Goal: Information Seeking & Learning: Learn about a topic

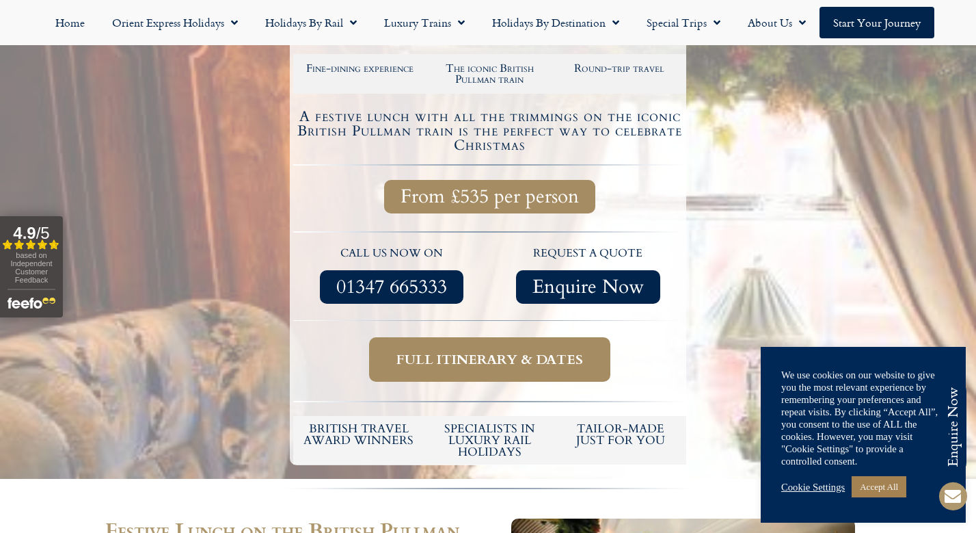
scroll to position [315, 0]
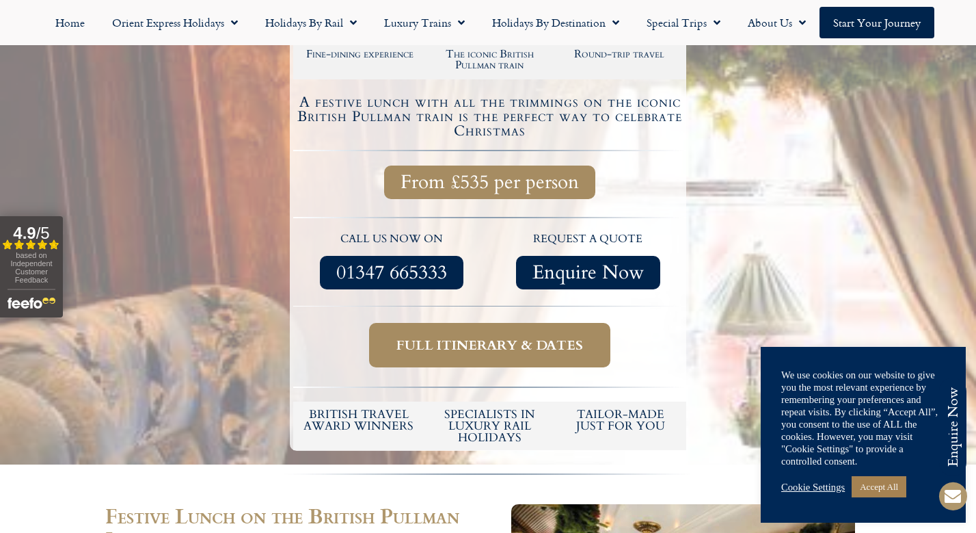
click at [477, 341] on span "Full itinerary & dates" at bounding box center [490, 344] width 187 height 17
click at [500, 340] on span "Full itinerary & dates" at bounding box center [490, 344] width 187 height 17
click at [789, 483] on link "Cookie Settings" at bounding box center [813, 487] width 64 height 12
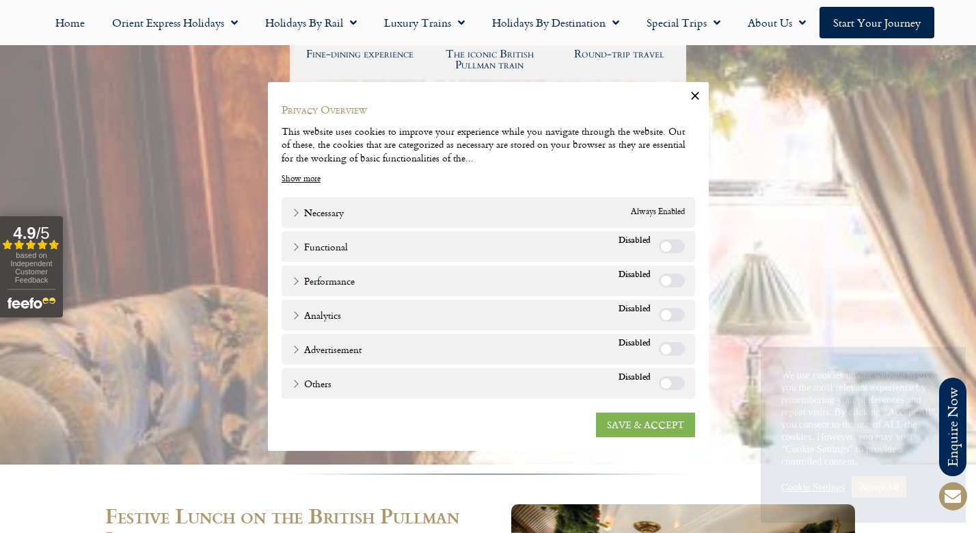
click at [631, 420] on link "SAVE & ACCEPT" at bounding box center [645, 424] width 99 height 25
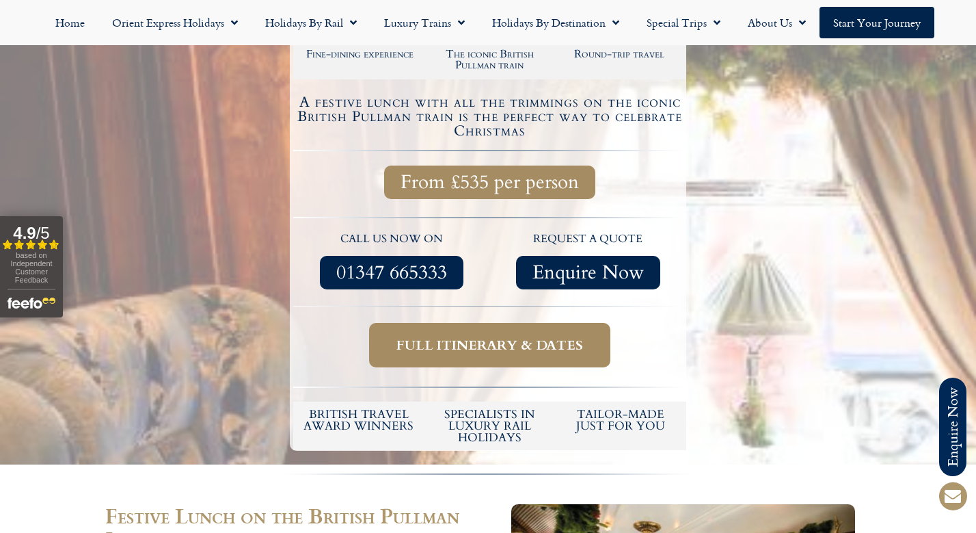
click at [530, 340] on span "Full itinerary & dates" at bounding box center [490, 344] width 187 height 17
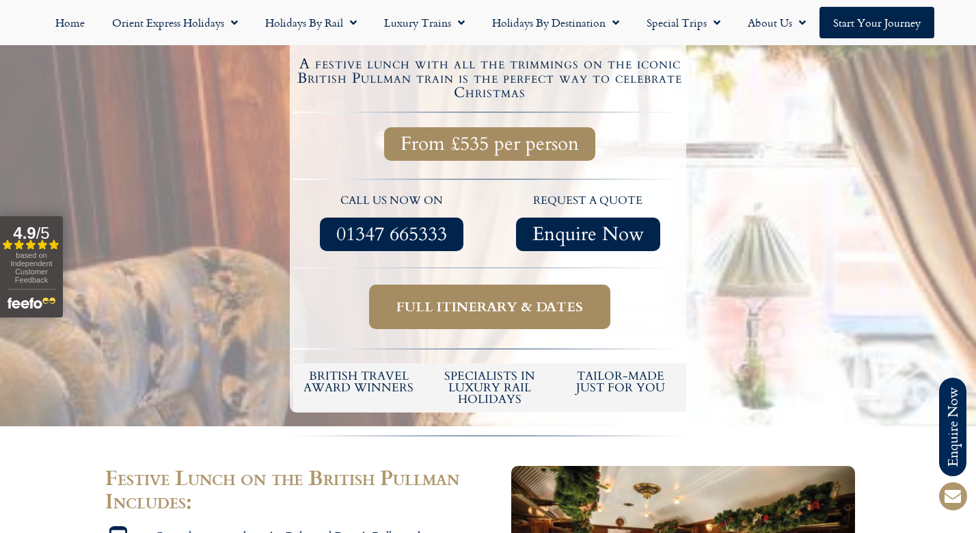
scroll to position [366, 0]
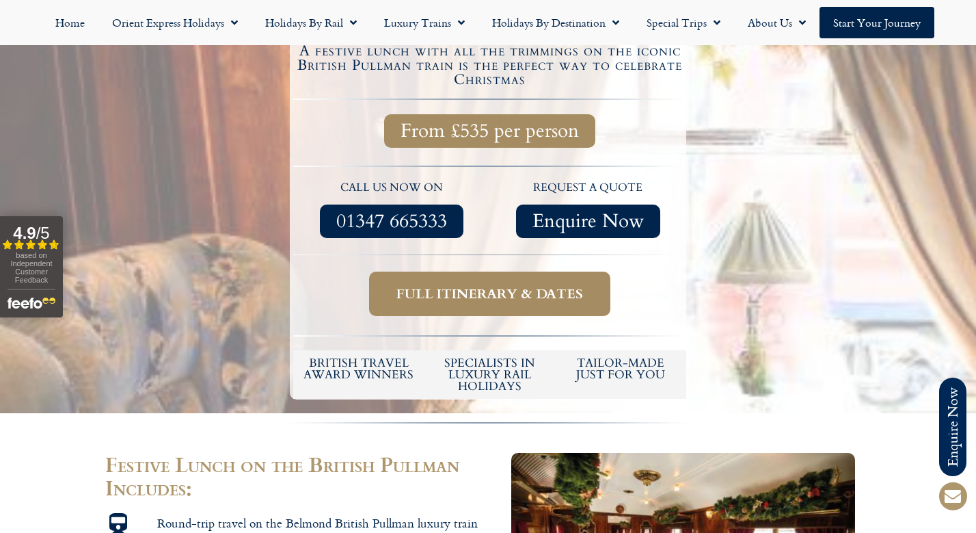
click at [425, 292] on span "Full itinerary & dates" at bounding box center [490, 293] width 187 height 17
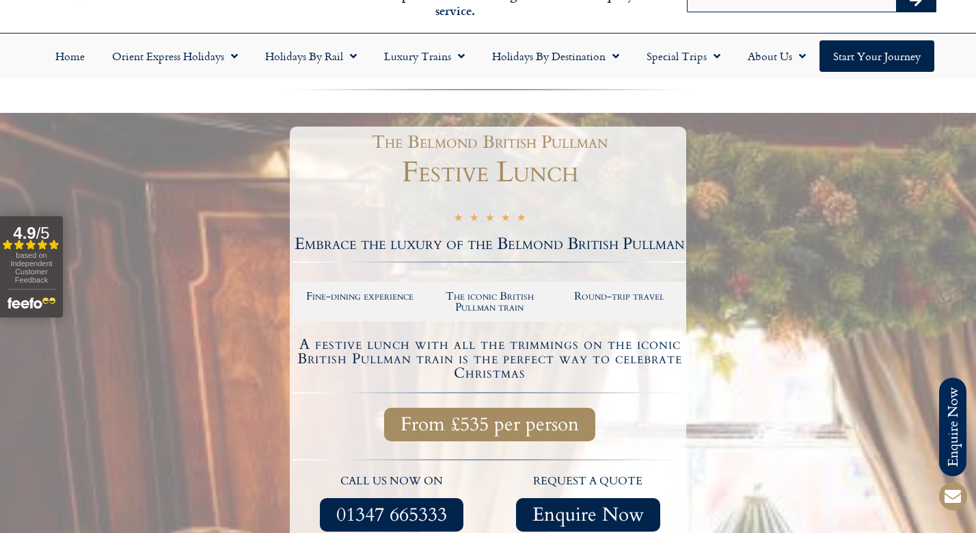
scroll to position [72, 0]
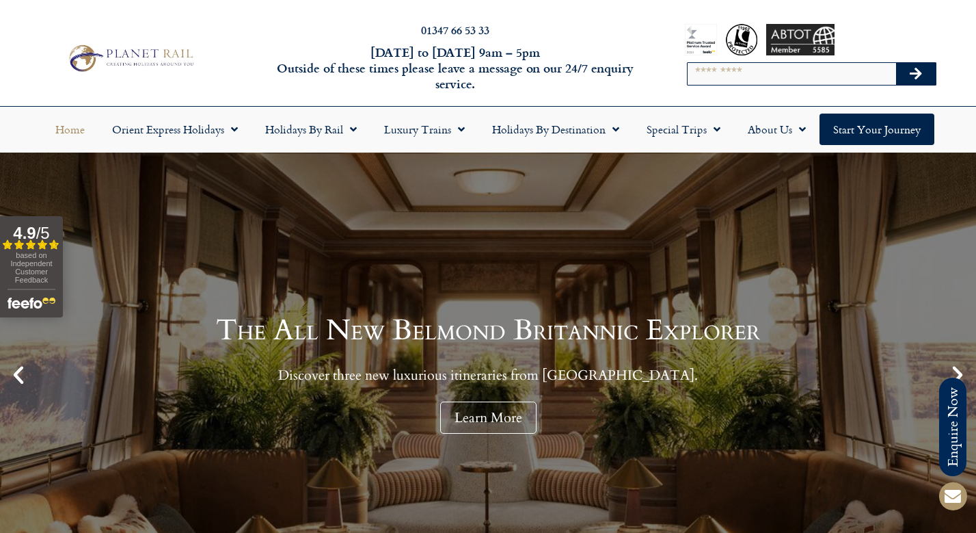
click at [724, 77] on input "Search" at bounding box center [792, 74] width 209 height 22
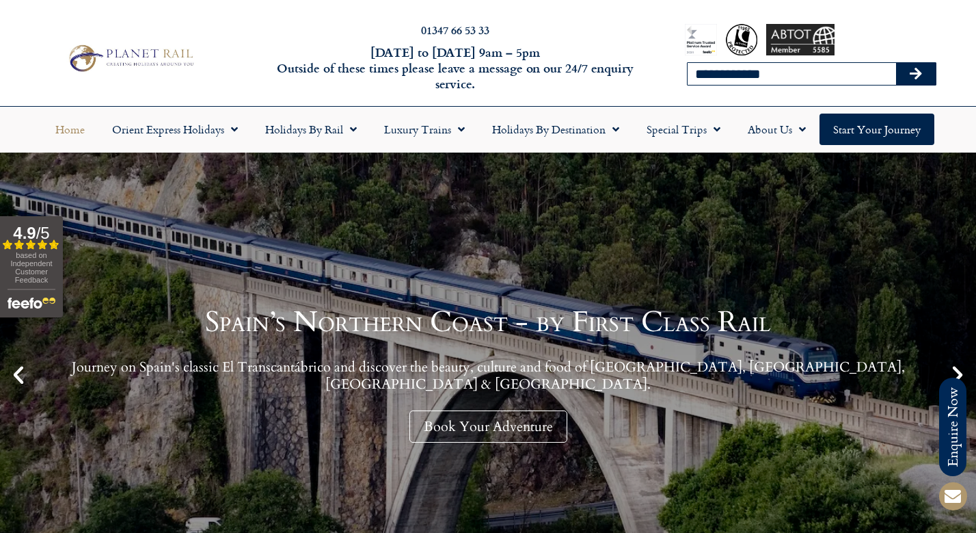
type input "**********"
click at [916, 74] on button "Search" at bounding box center [916, 74] width 40 height 22
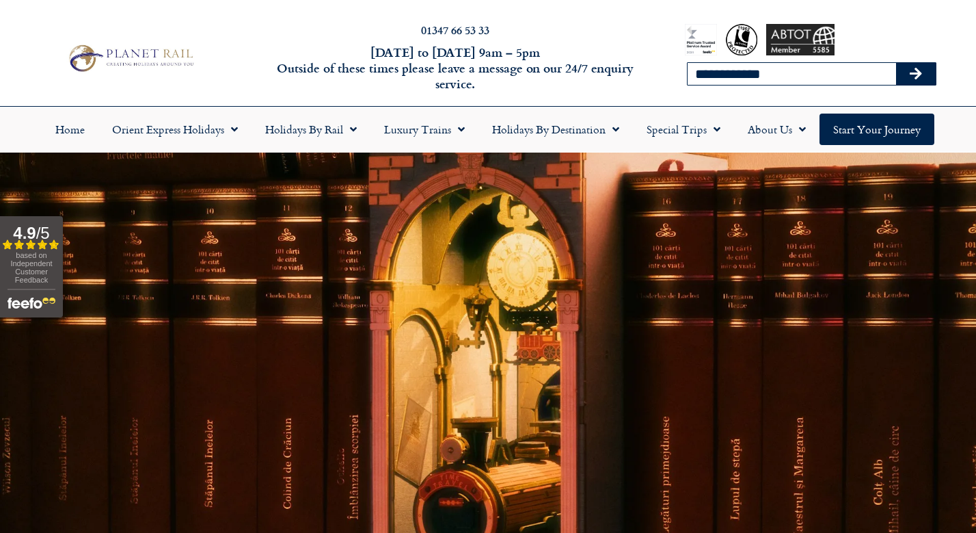
click at [776, 78] on input "**********" at bounding box center [792, 74] width 209 height 22
type input "**********"
click at [916, 74] on button "Search" at bounding box center [916, 74] width 40 height 22
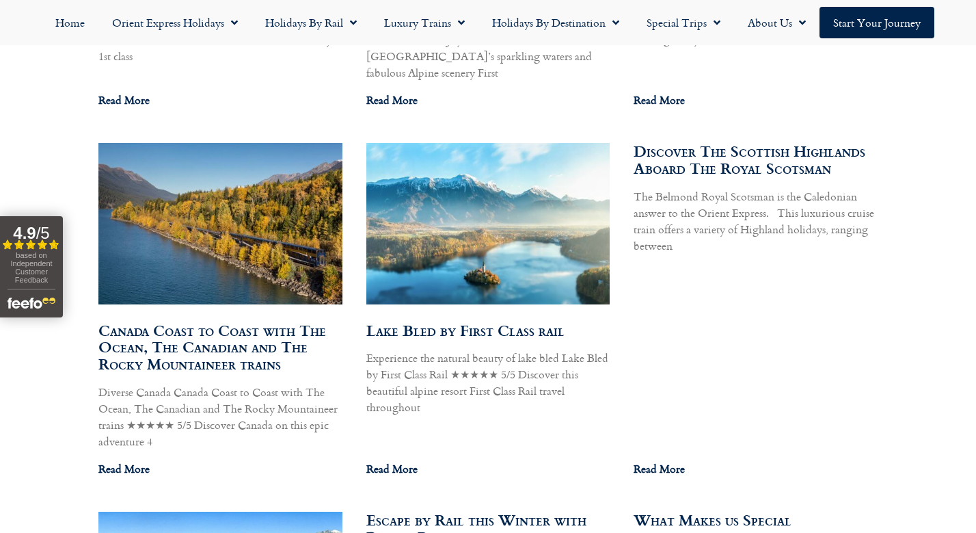
scroll to position [1523, 0]
